Goal: Navigation & Orientation: Find specific page/section

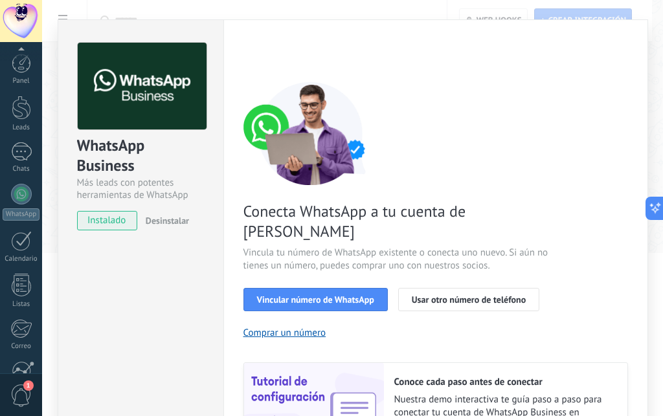
click at [257, 164] on div "Conecta WhatsApp a tu cuenta de Kommo Vincula tu número de WhatsApp existente o…" at bounding box center [436, 274] width 385 height 385
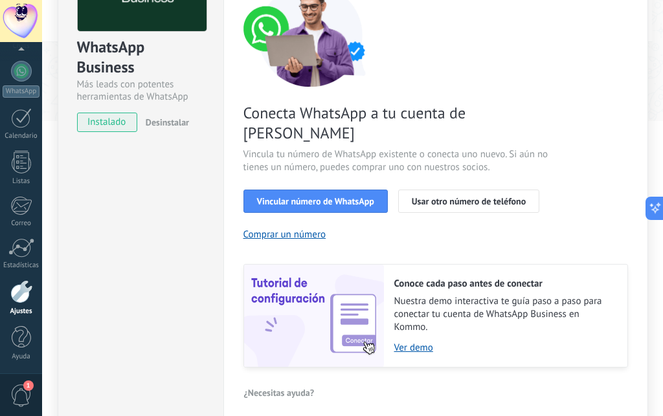
scroll to position [136, 0]
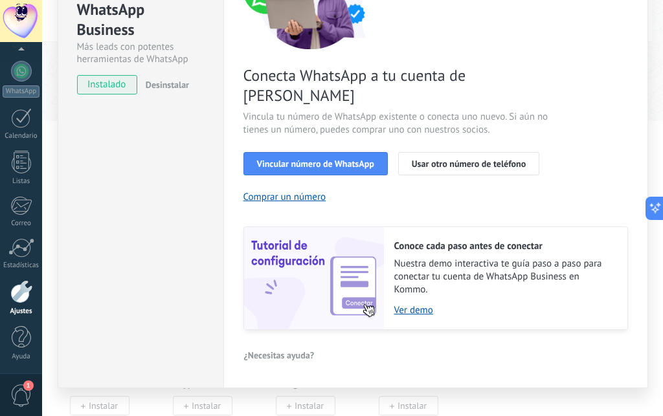
click at [420, 370] on div "WhatsApp Business Más leads con potentes herramientas de WhatsApp instalado Des…" at bounding box center [352, 208] width 621 height 416
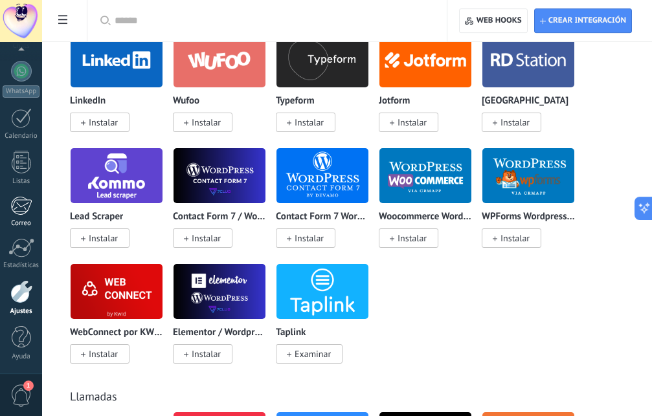
scroll to position [1387, 0]
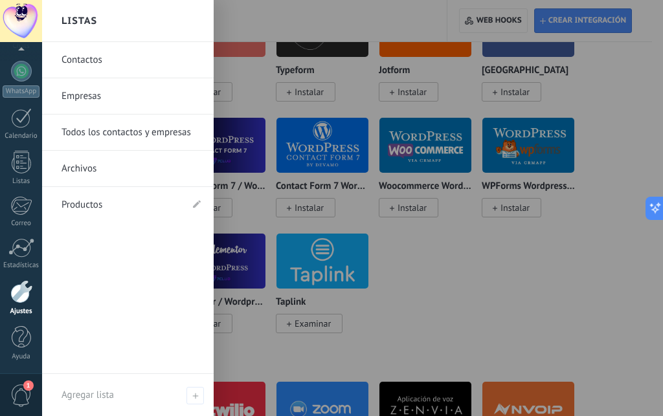
click at [89, 85] on link "Empresas" at bounding box center [131, 96] width 139 height 36
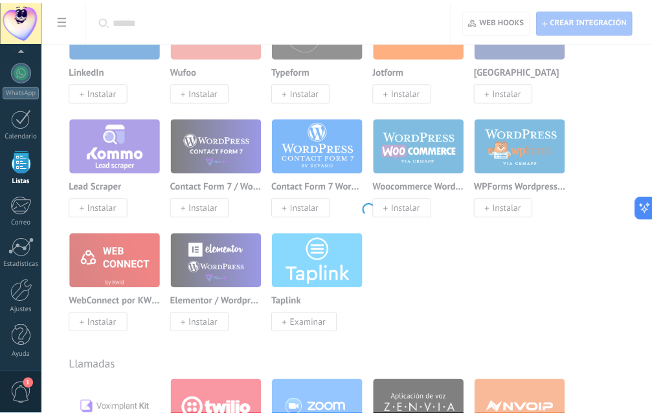
scroll to position [80, 0]
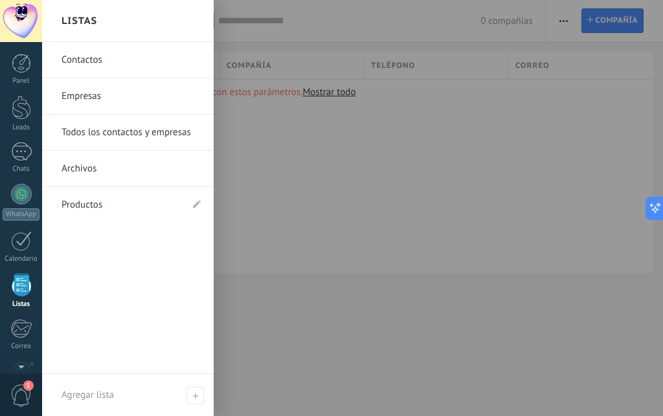
click at [119, 58] on link "Contactos" at bounding box center [131, 60] width 139 height 36
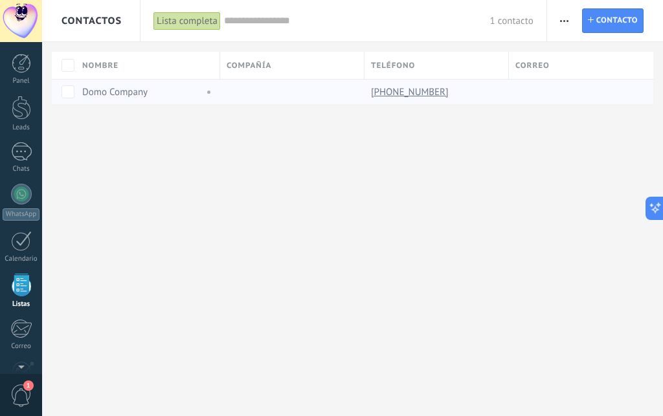
click at [129, 92] on link "Domo Company" at bounding box center [114, 92] width 65 height 12
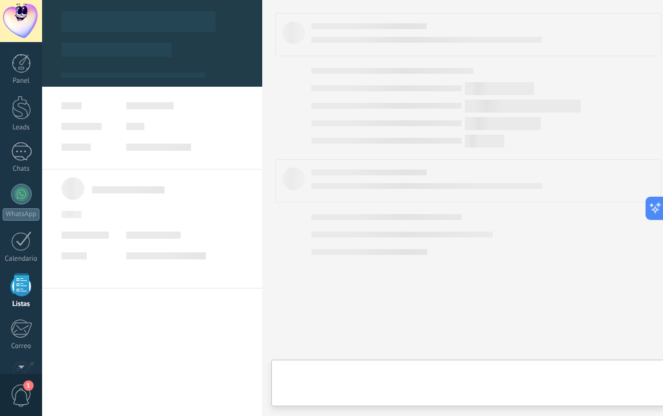
click at [84, 92] on body ".abccls-1,.abccls-2{fill-rule:evenodd}.abccls-2{fill:#fff} .abfcls-1{fill:none}…" at bounding box center [331, 208] width 663 height 416
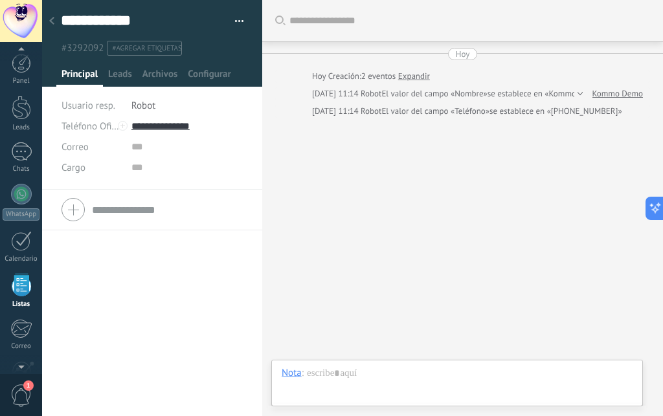
scroll to position [80, 0]
